Goal: Use online tool/utility: Utilize a website feature to perform a specific function

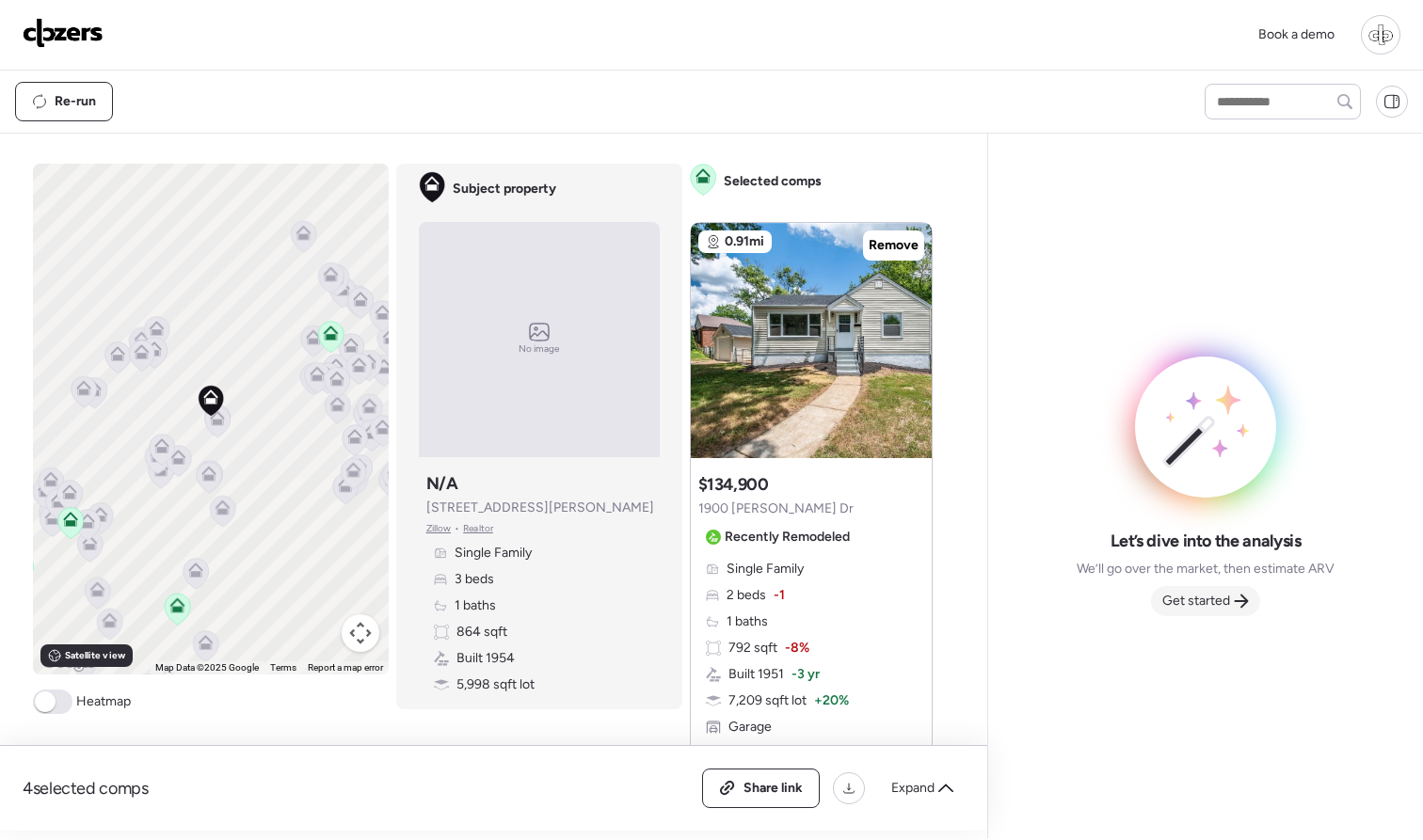
click at [1212, 596] on span "Get started" at bounding box center [1196, 600] width 68 height 19
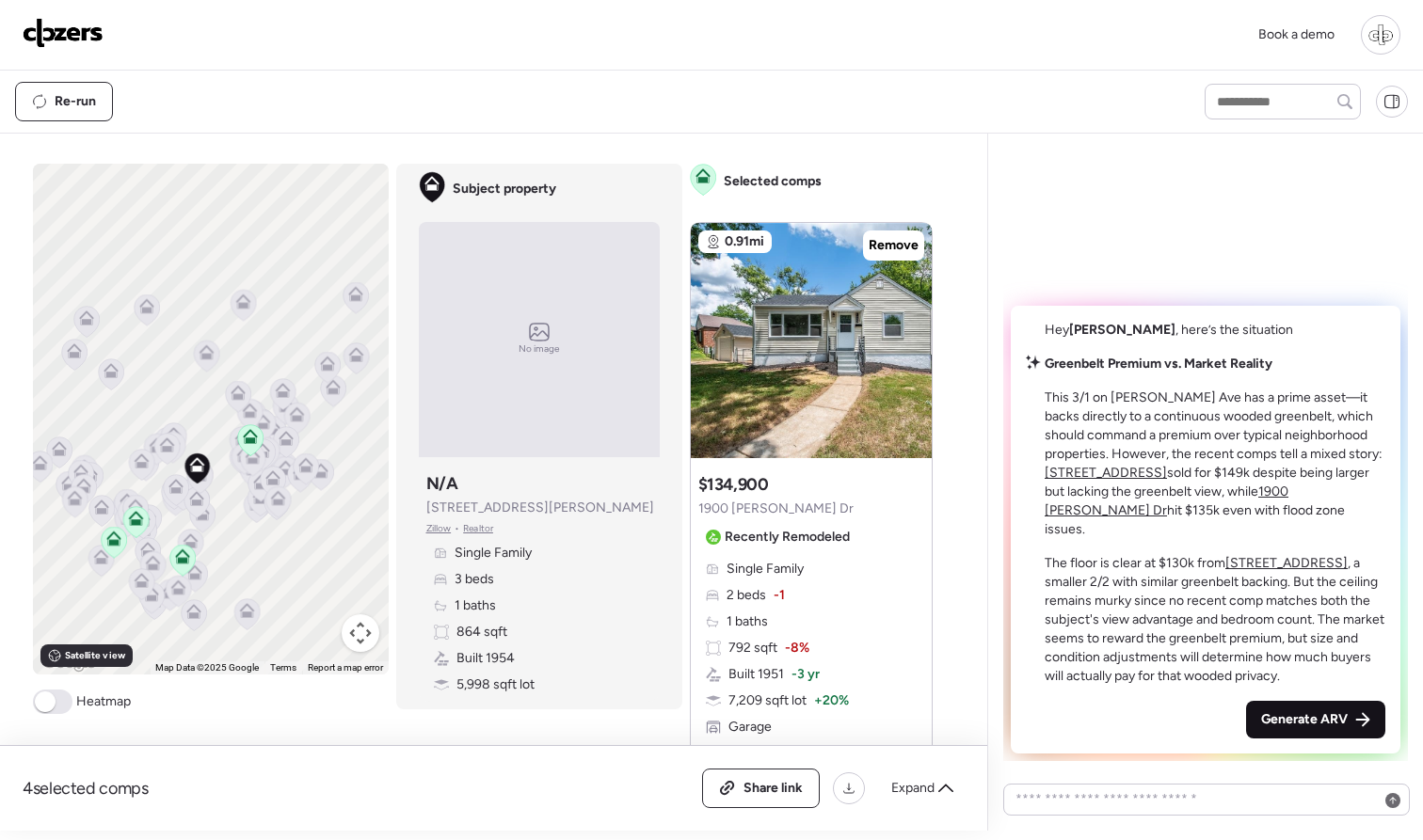
click at [1302, 717] on span "Generate ARV" at bounding box center [1304, 719] width 87 height 19
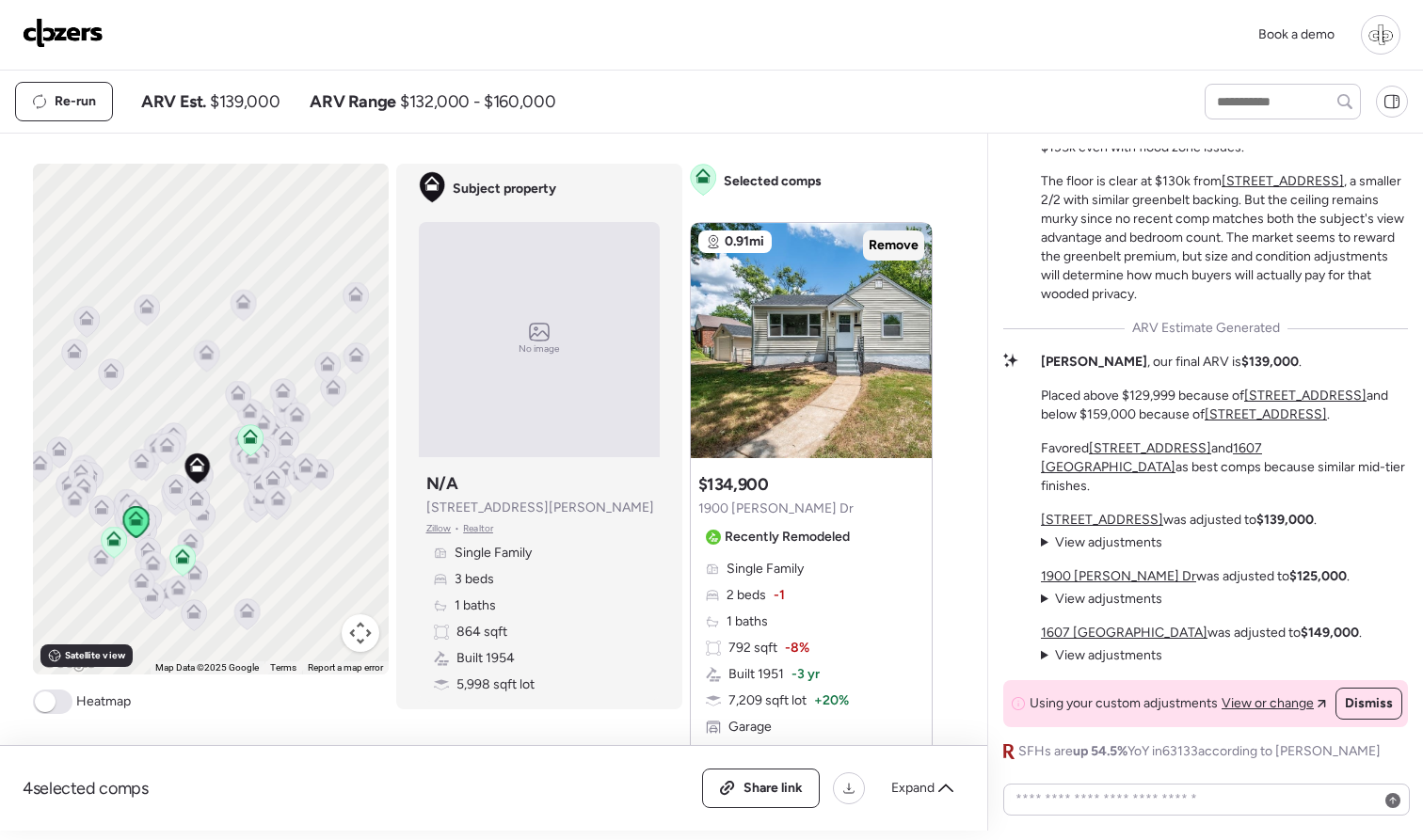
click at [887, 249] on span "Remove" at bounding box center [893, 245] width 50 height 19
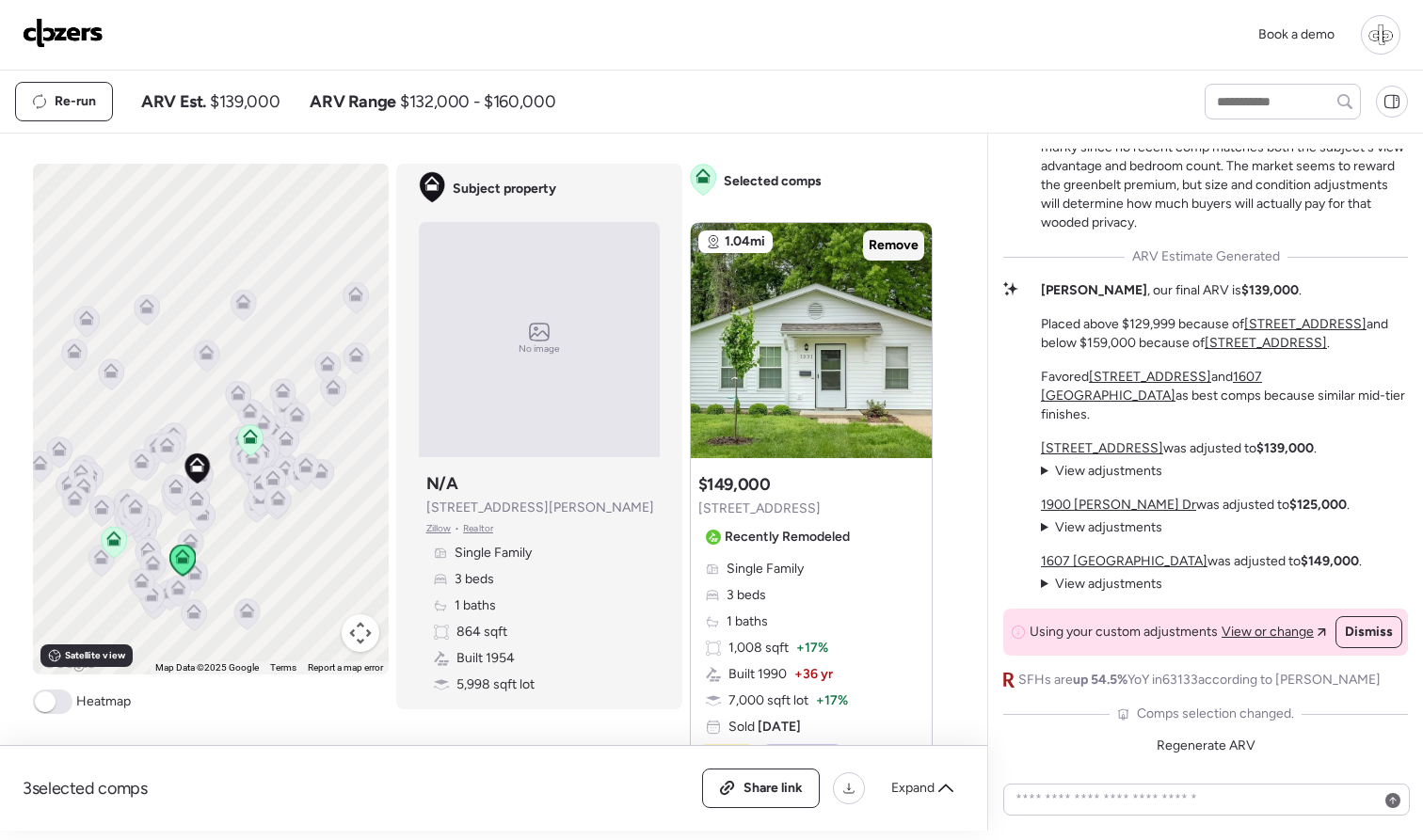
click at [904, 244] on span "Remove" at bounding box center [893, 245] width 50 height 19
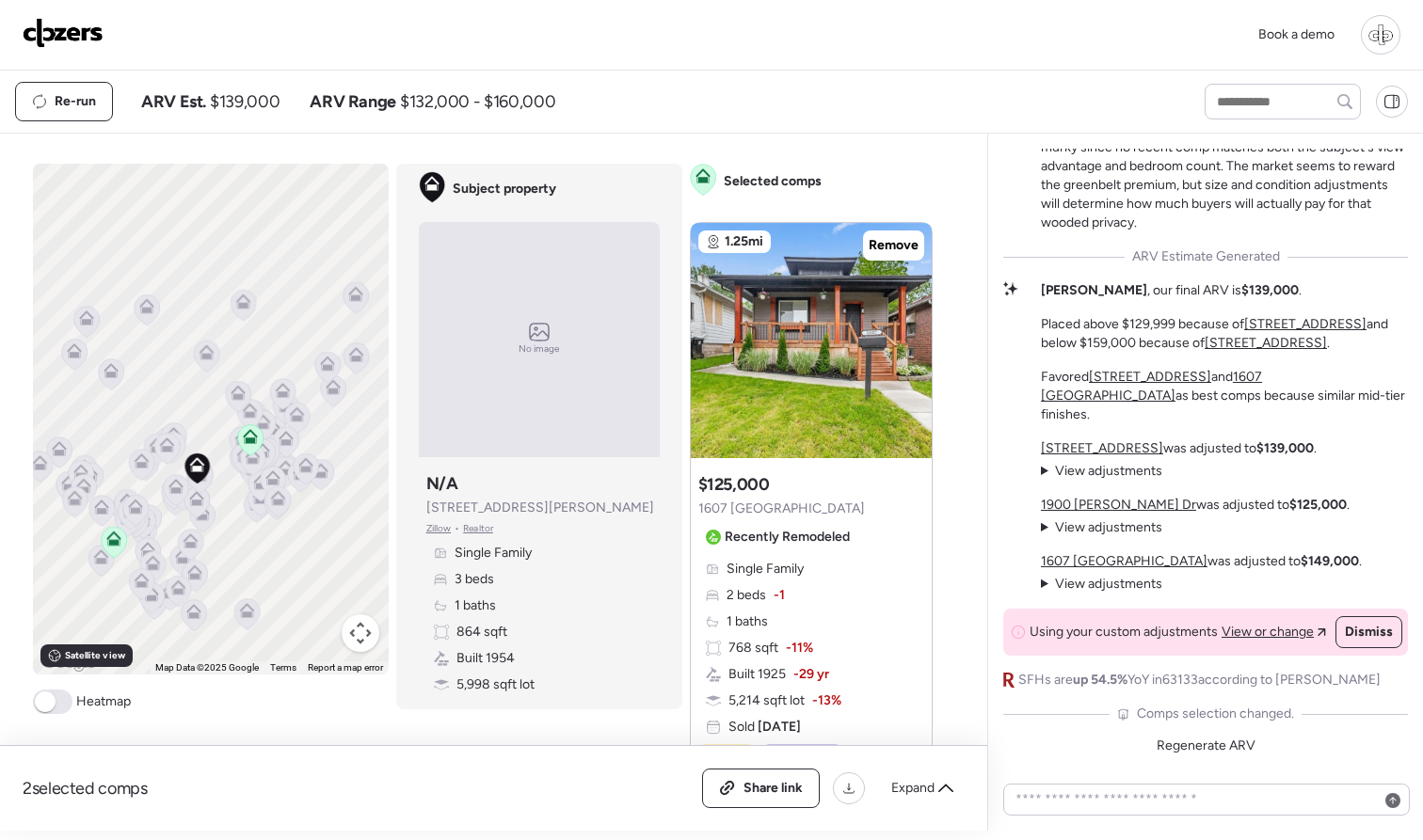
click at [178, 489] on icon at bounding box center [175, 490] width 12 height 6
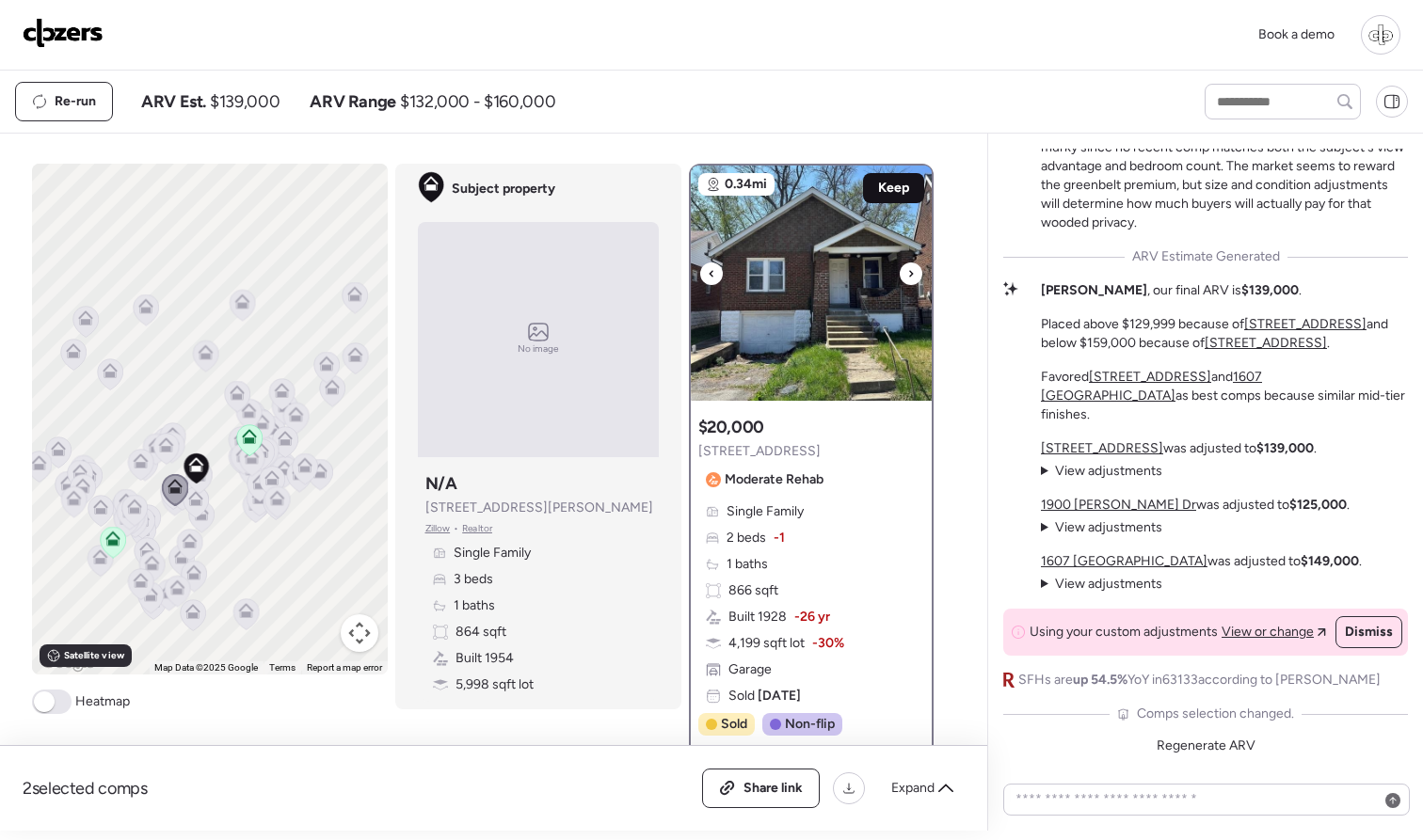
click at [889, 175] on div "Keep" at bounding box center [892, 188] width 61 height 30
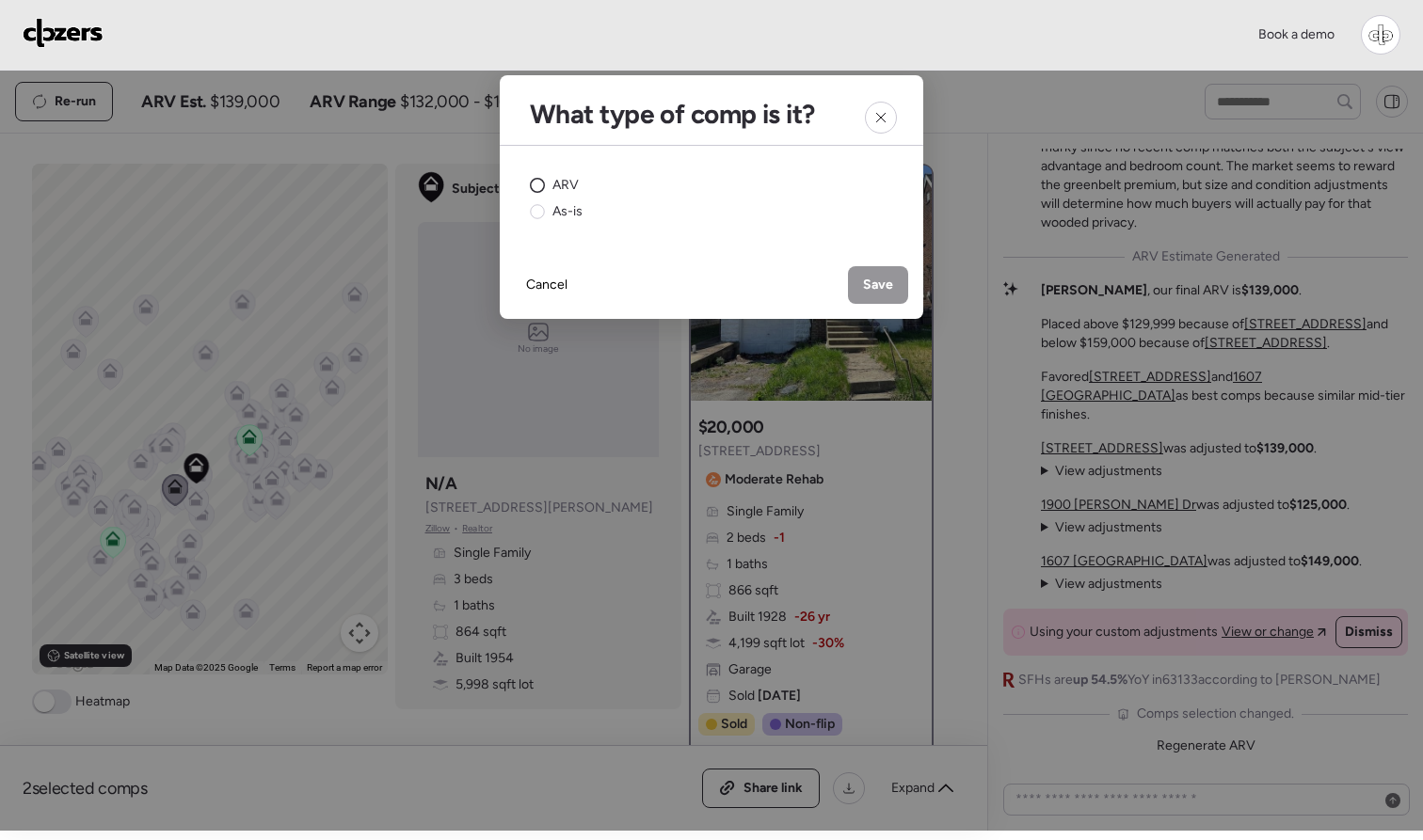
click at [566, 177] on span "ARV" at bounding box center [566, 185] width 26 height 19
click at [879, 287] on span "Save" at bounding box center [877, 285] width 30 height 19
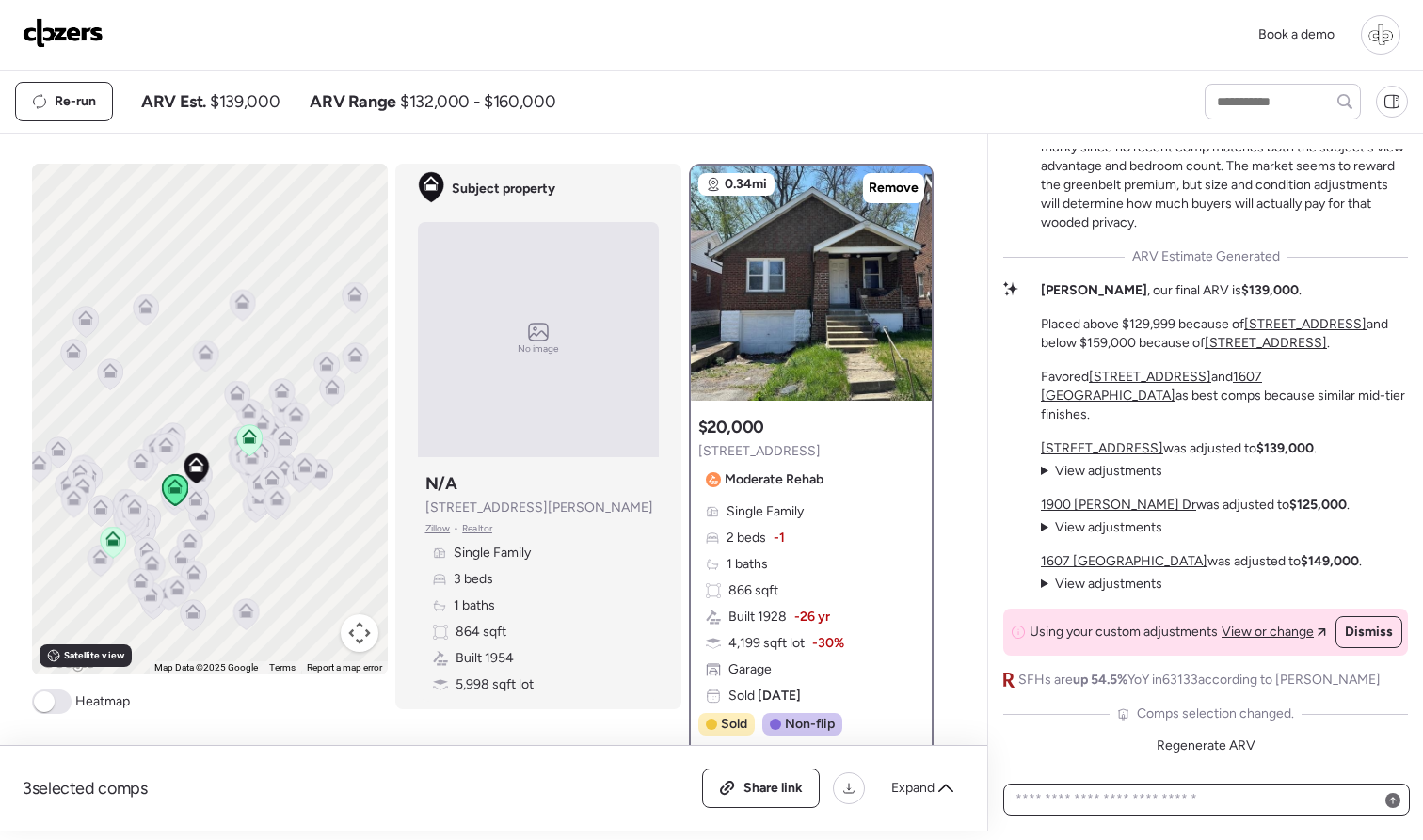
click at [1130, 774] on textarea at bounding box center [1206, 799] width 390 height 26
click at [1121, 765] on div "Greenbelt Premium vs. Market Reality This 3/1 on Curtis Ave has a prime asset—i…" at bounding box center [1205, 482] width 436 height 697
